Goal: Task Accomplishment & Management: Use online tool/utility

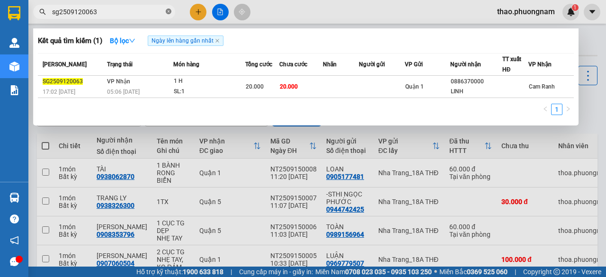
click at [168, 10] on icon "close-circle" at bounding box center [169, 12] width 6 height 6
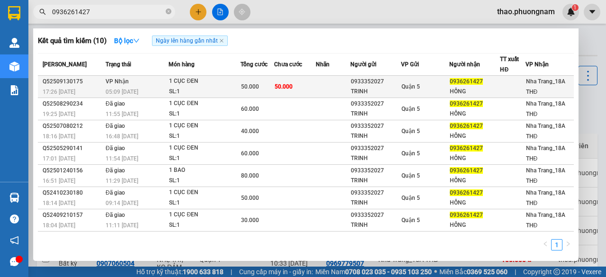
type input "0936261427"
click at [144, 90] on div "05:09 [DATE]" at bounding box center [137, 92] width 63 height 10
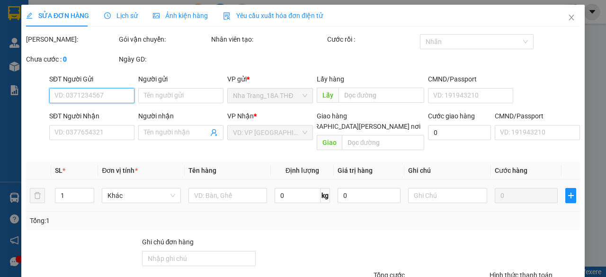
type input "0933352027"
type input "TRINH"
type input "0936261427"
type input "HỒNG"
type input "50.000"
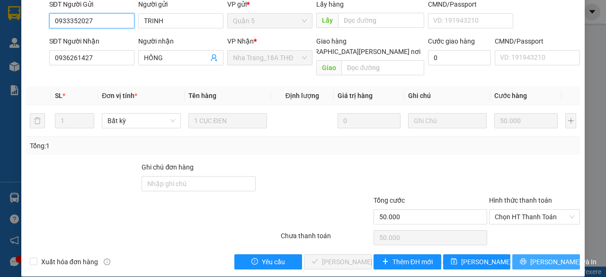
scroll to position [95, 0]
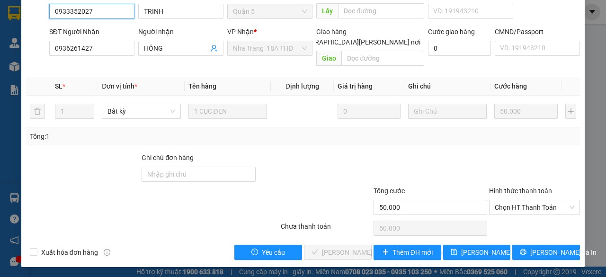
drag, startPoint x: 498, startPoint y: 207, endPoint x: 502, endPoint y: 213, distance: 7.6
click at [499, 206] on span "Chọn HT Thanh Toán" at bounding box center [535, 207] width 80 height 14
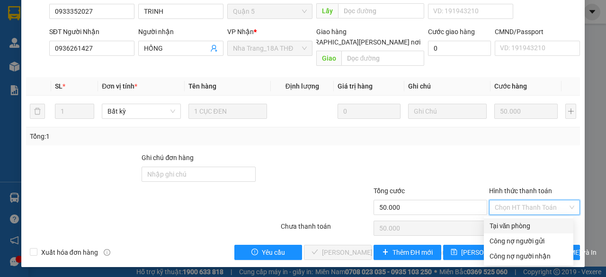
drag, startPoint x: 507, startPoint y: 223, endPoint x: 364, endPoint y: 249, distance: 145.7
click at [505, 223] on div "Tại văn phòng" at bounding box center [528, 226] width 78 height 10
type input "0"
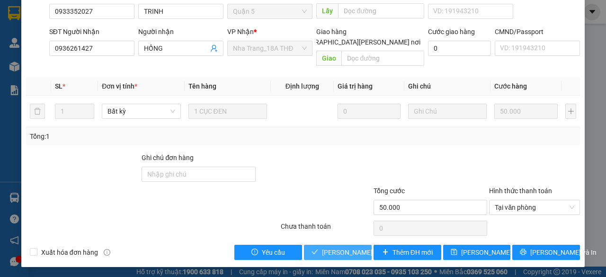
click at [322, 253] on span "[PERSON_NAME] và [PERSON_NAME] hàng" at bounding box center [386, 252] width 128 height 10
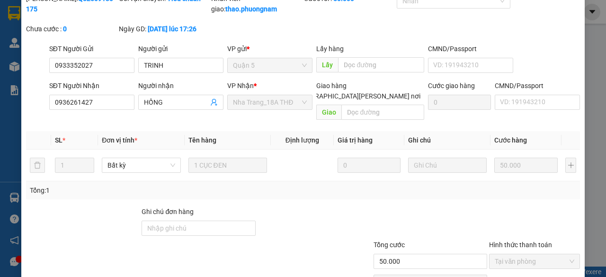
scroll to position [0, 0]
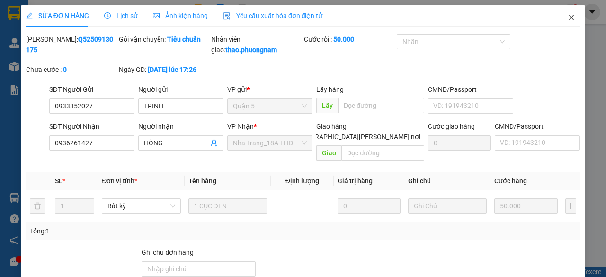
click at [568, 18] on icon "close" at bounding box center [572, 18] width 8 height 8
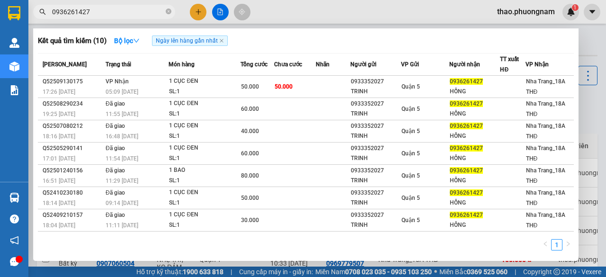
drag, startPoint x: 168, startPoint y: 10, endPoint x: 160, endPoint y: 10, distance: 7.1
click at [166, 10] on icon "close-circle" at bounding box center [169, 12] width 6 height 6
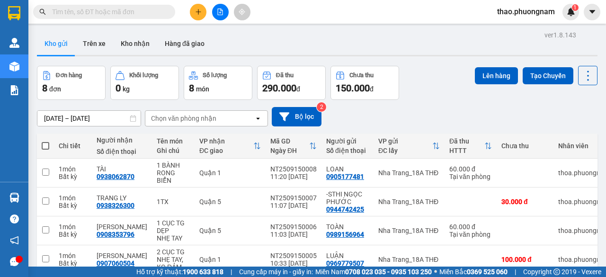
click at [136, 9] on input "text" at bounding box center [108, 12] width 112 height 10
paste input "SG2509130038"
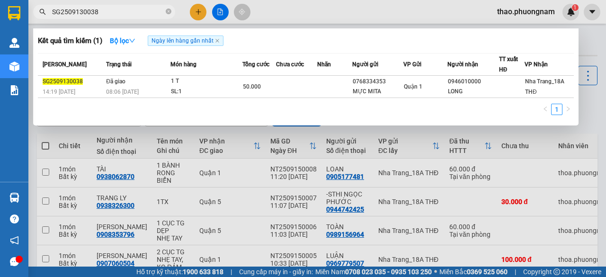
type input "SG2509130038"
click at [593, 45] on div at bounding box center [303, 138] width 606 height 277
